Goal: Task Accomplishment & Management: Complete application form

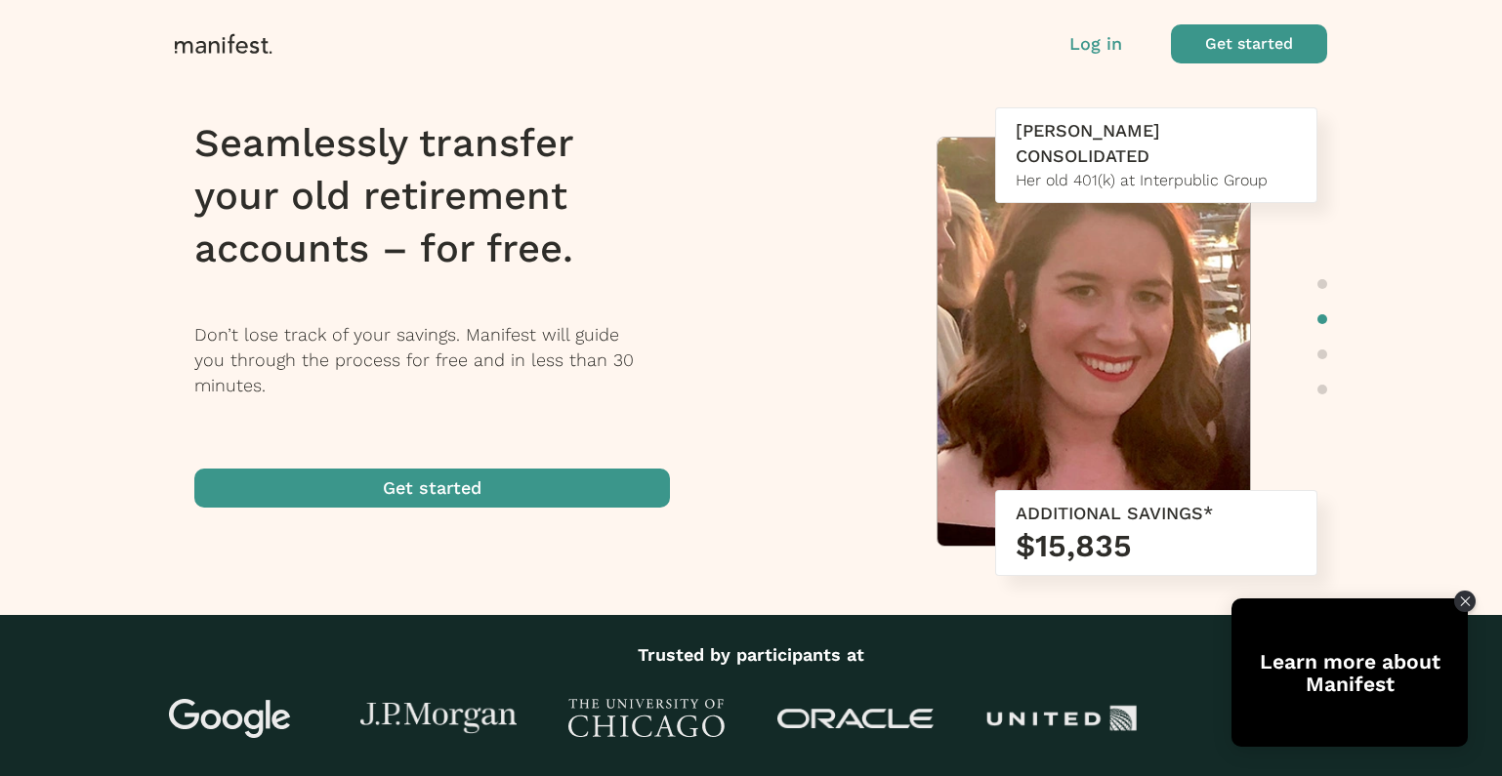
drag, startPoint x: 440, startPoint y: 287, endPoint x: 506, endPoint y: 237, distance: 82.2
click at [442, 284] on div "Seamlessly transfer your old retirement accounts – for free. Don’t lose track o…" at bounding box center [474, 312] width 560 height 410
click at [1082, 42] on p "Log in" at bounding box center [1095, 43] width 53 height 25
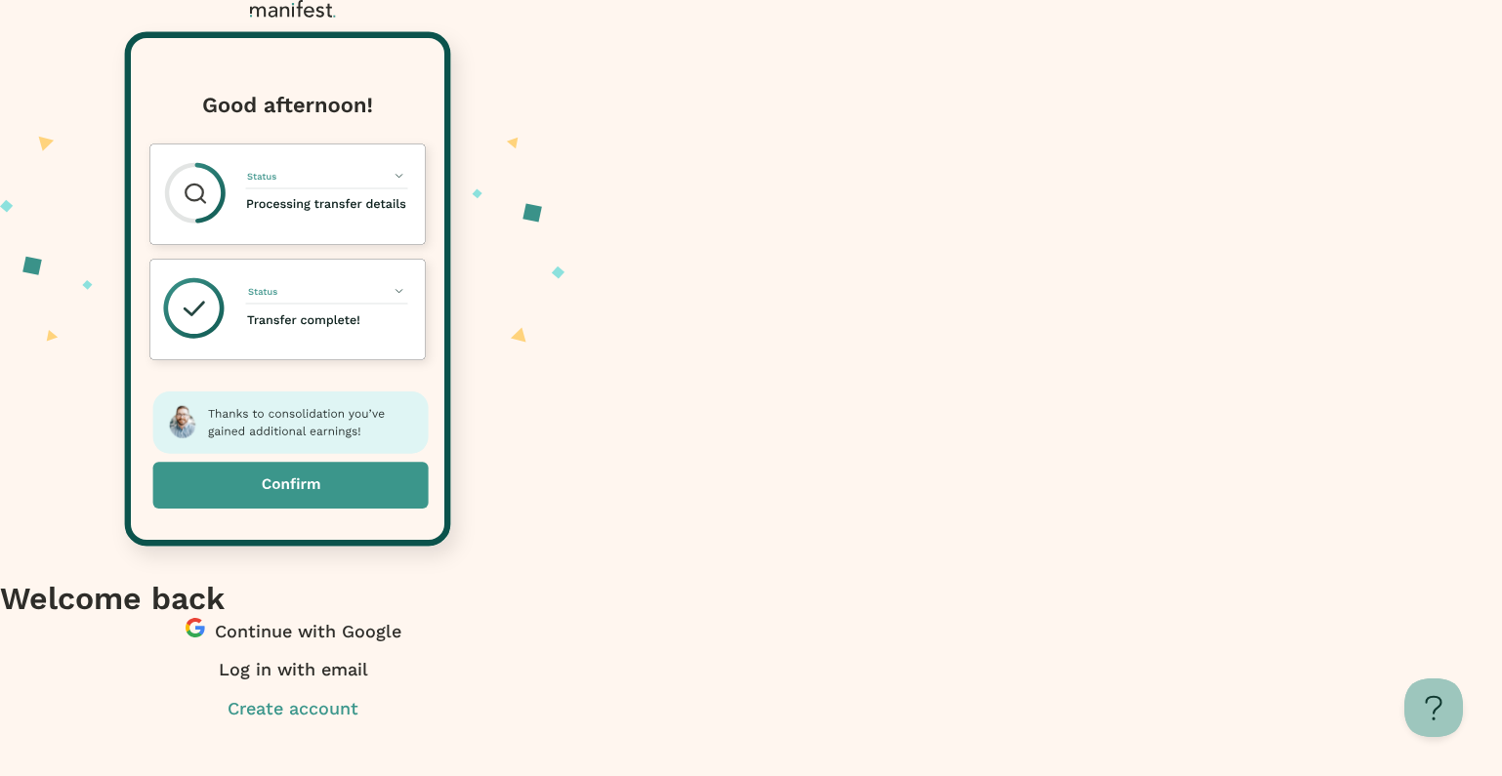
click at [586, 657] on span "button" at bounding box center [293, 676] width 586 height 39
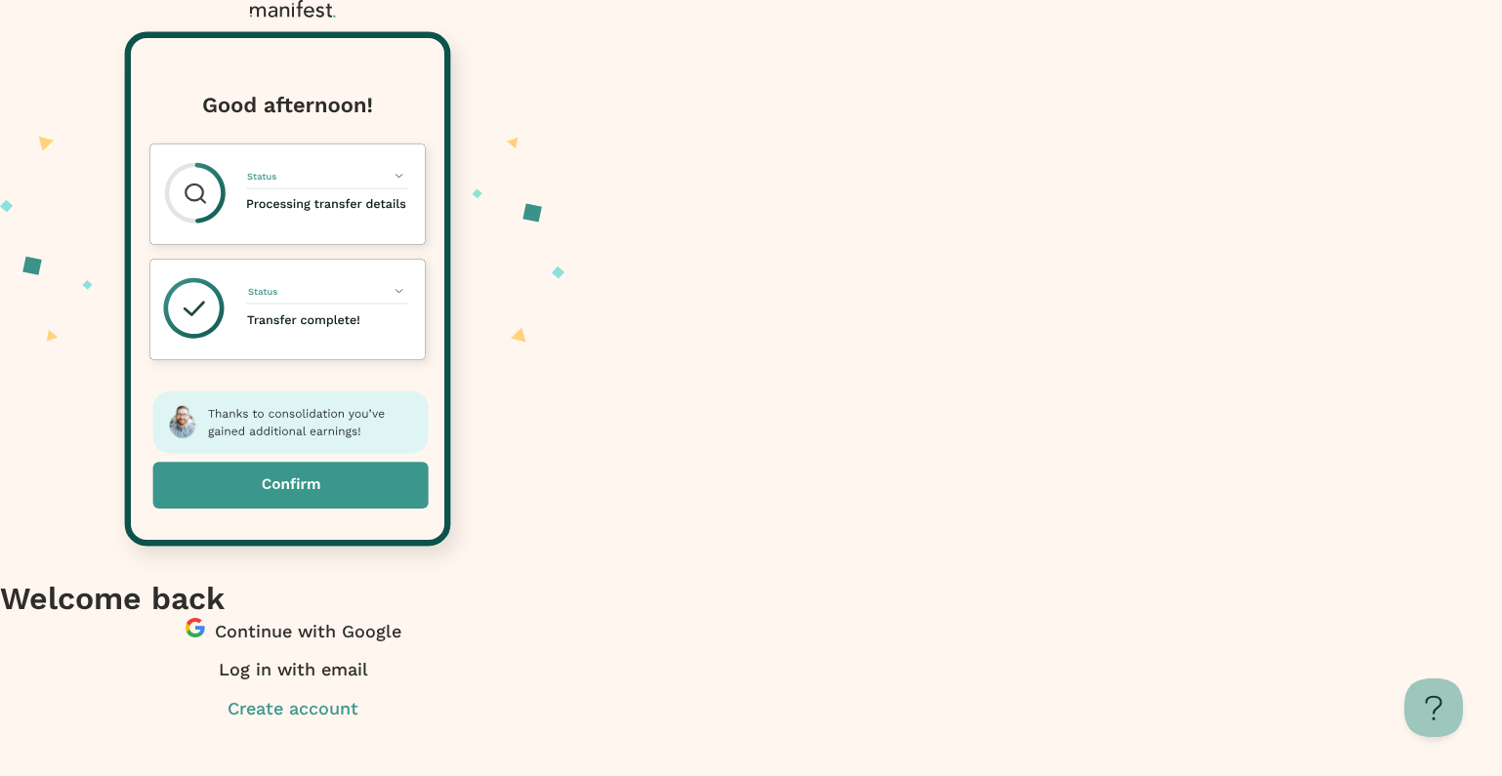
click at [586, 618] on span "button" at bounding box center [293, 637] width 586 height 39
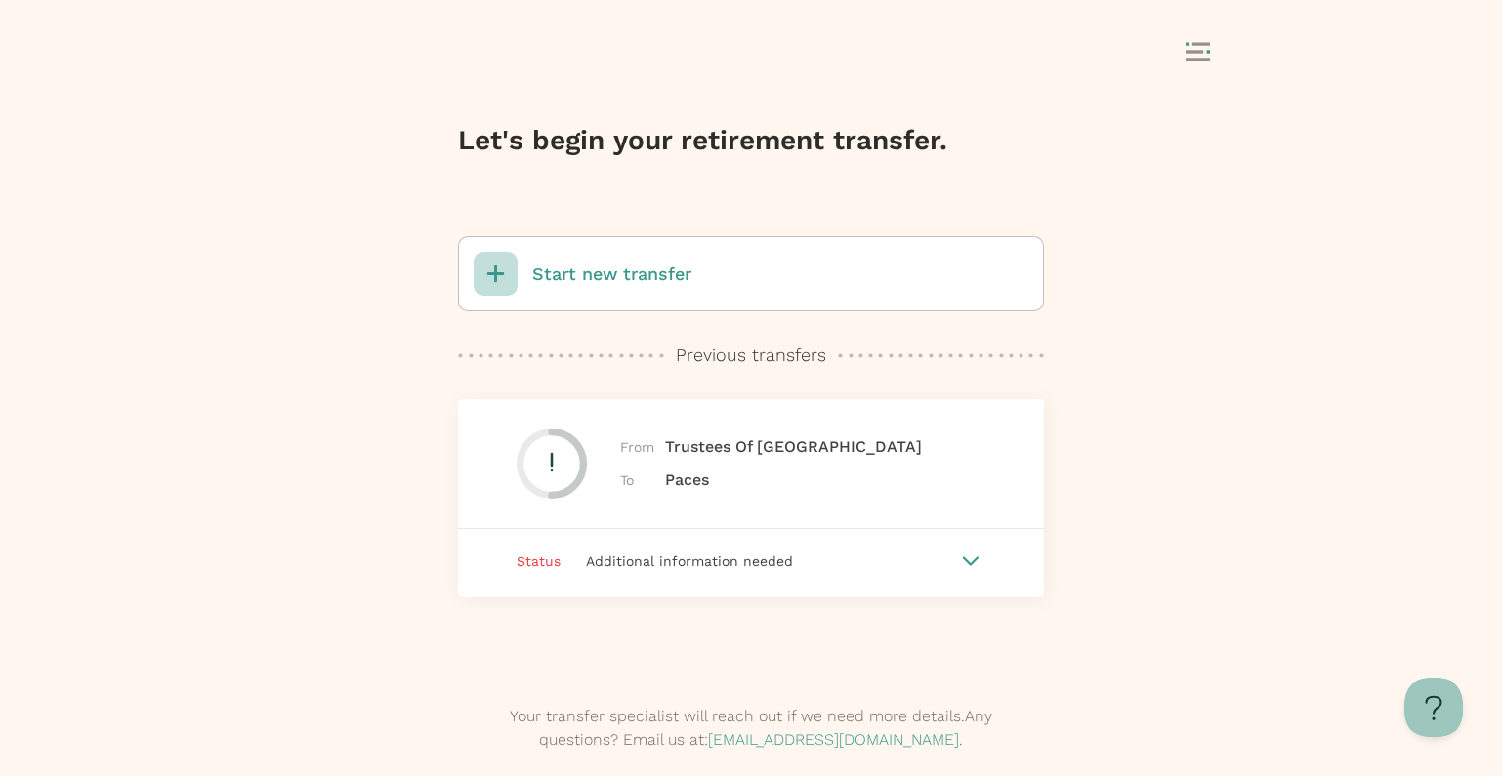
click at [756, 551] on div "Additional information needed" at bounding box center [759, 561] width 396 height 21
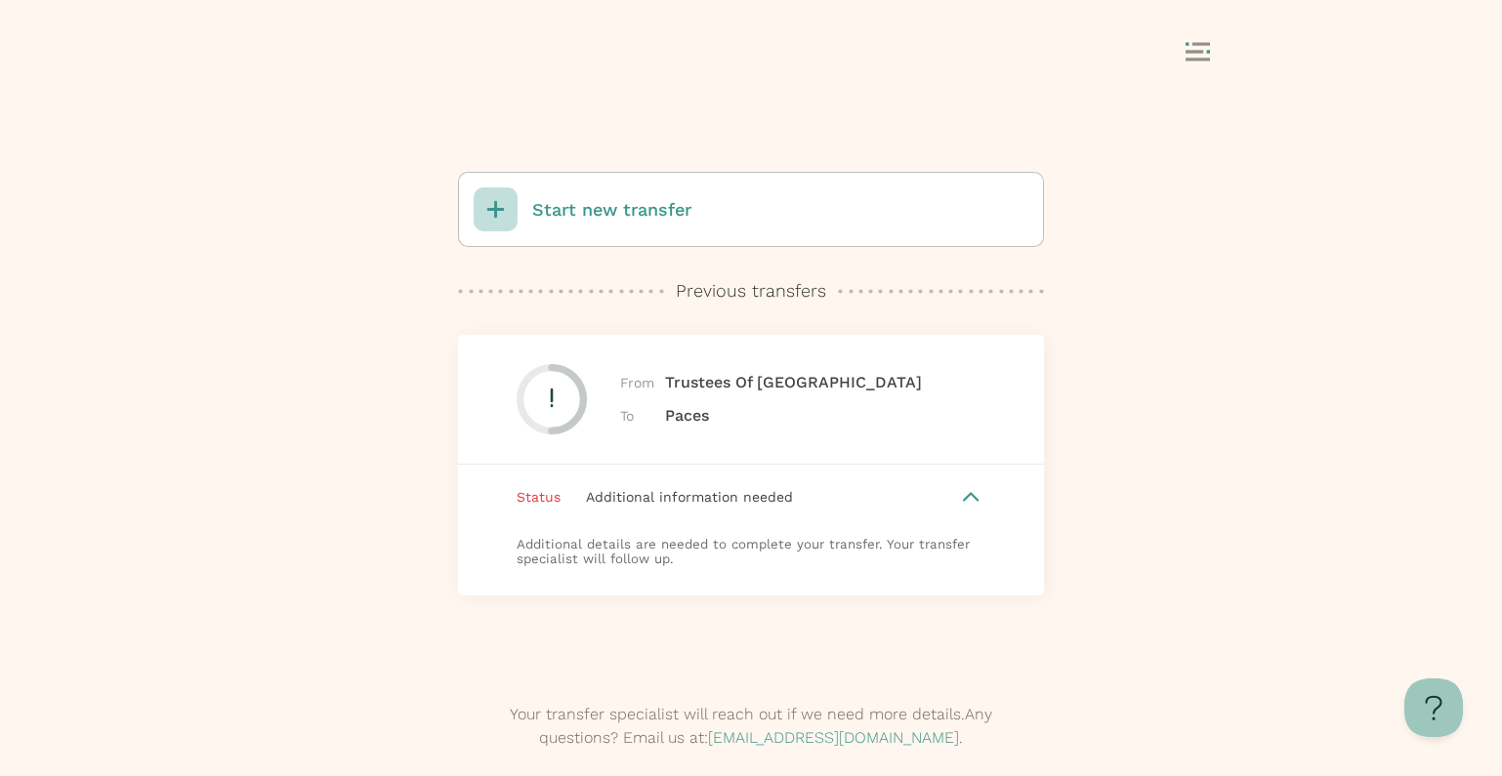
scroll to position [107, 0]
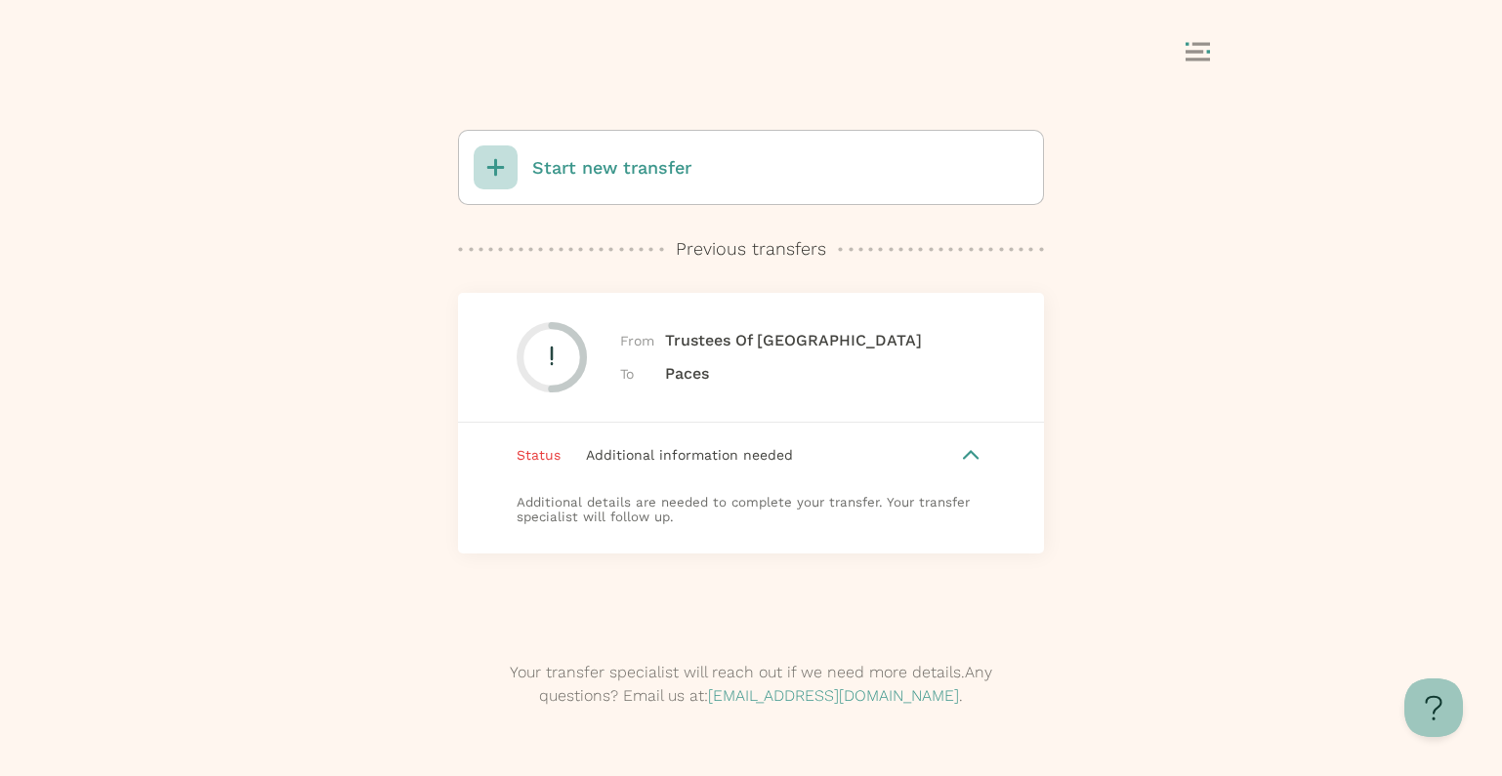
click at [698, 406] on div "From Trustees Of Columbia University To Paces" at bounding box center [751, 358] width 586 height 130
drag, startPoint x: 465, startPoint y: 335, endPoint x: 625, endPoint y: 465, distance: 206.2
click at [468, 335] on div "Let's begin your retirement transfer. Start new transfer Previous transfers Pre…" at bounding box center [751, 441] width 1502 height 670
click at [626, 500] on div "Additional details are needed to complete your transfer. Your transfer speciali…" at bounding box center [751, 520] width 586 height 66
click at [640, 501] on div "Additional details are needed to complete your transfer. Your transfer speciali…" at bounding box center [751, 520] width 586 height 66
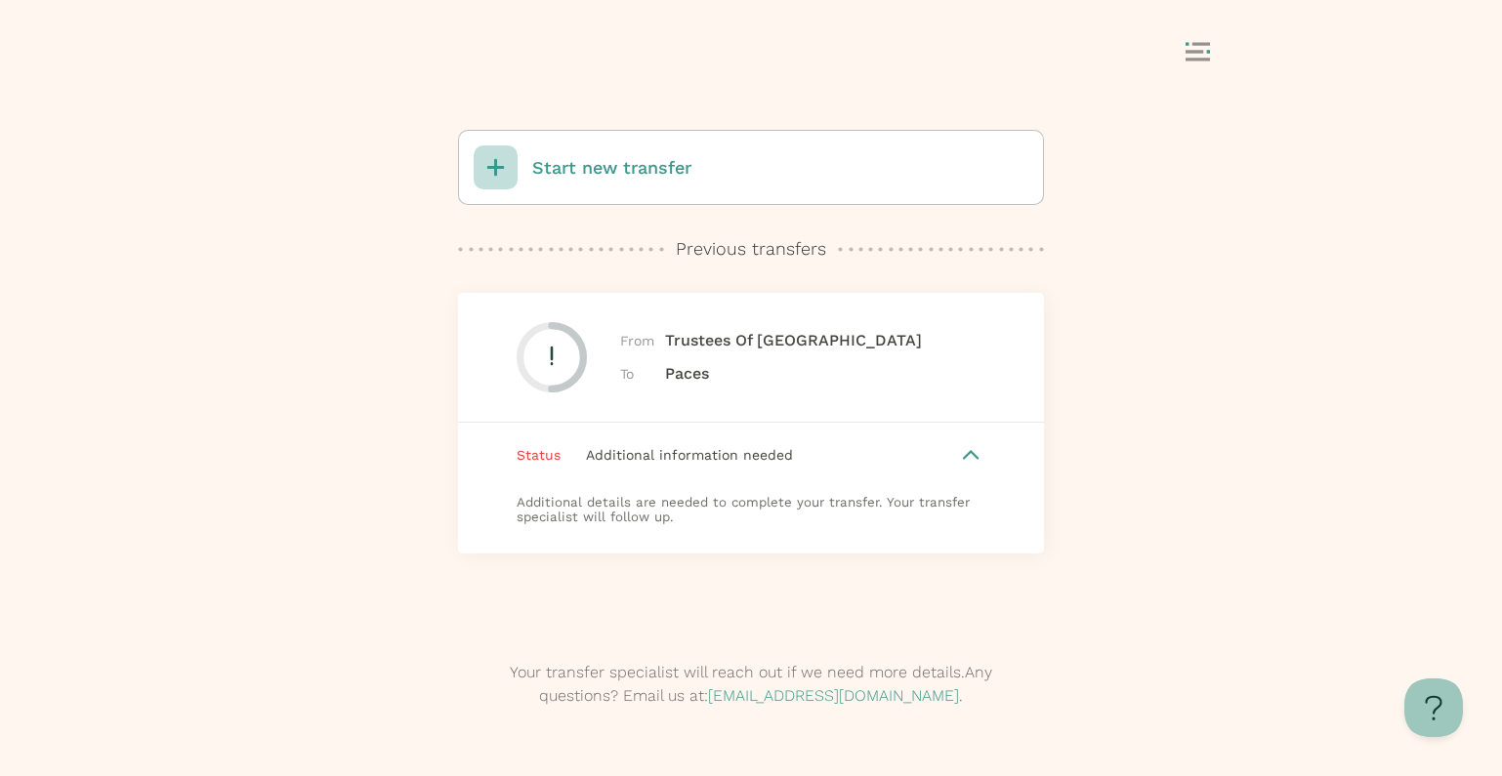
click at [682, 447] on span "Additional information needed" at bounding box center [689, 455] width 207 height 16
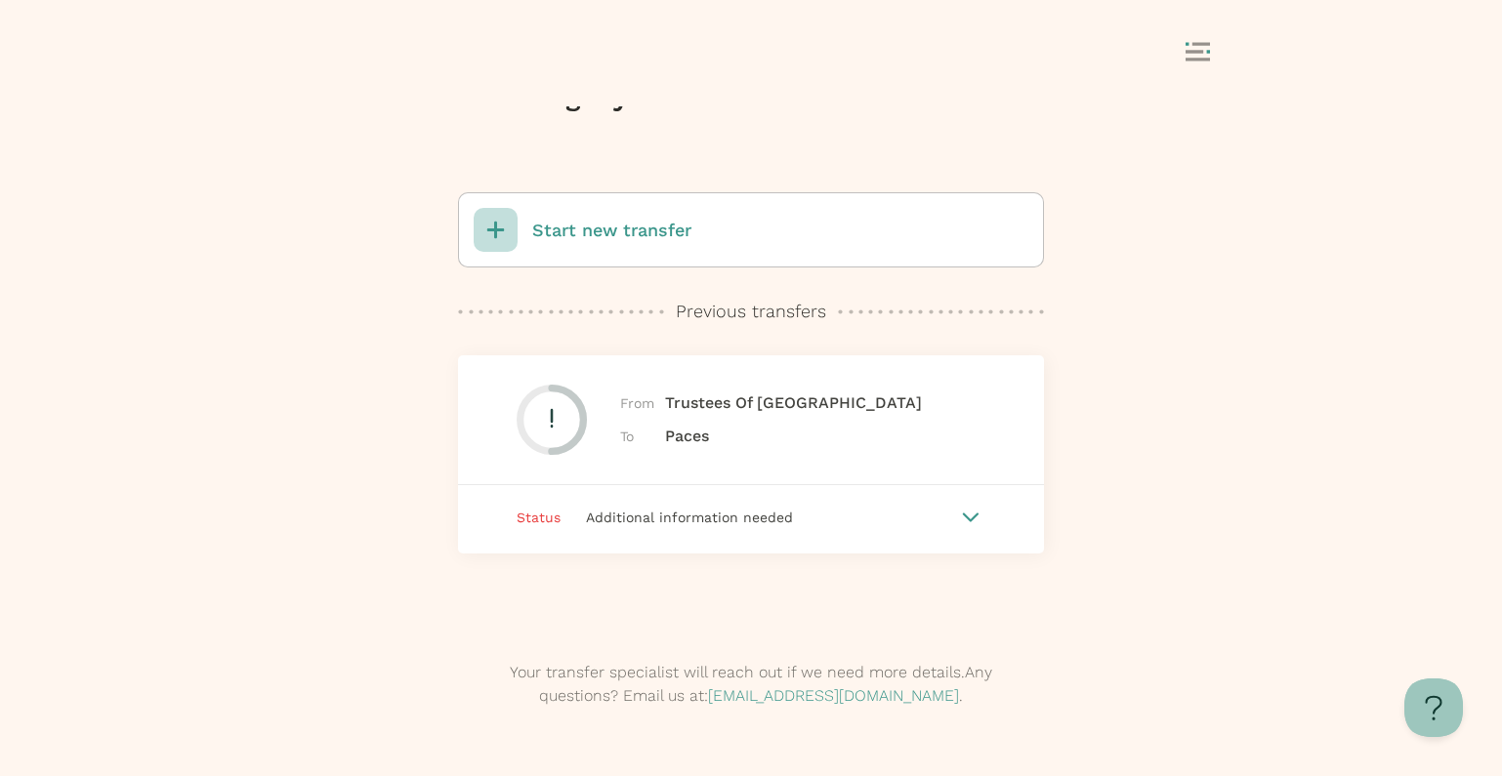
click at [1276, 319] on div "Let's begin your retirement transfer. Start new transfer Previous transfers Pre…" at bounding box center [751, 441] width 1502 height 670
